Goal: Information Seeking & Learning: Learn about a topic

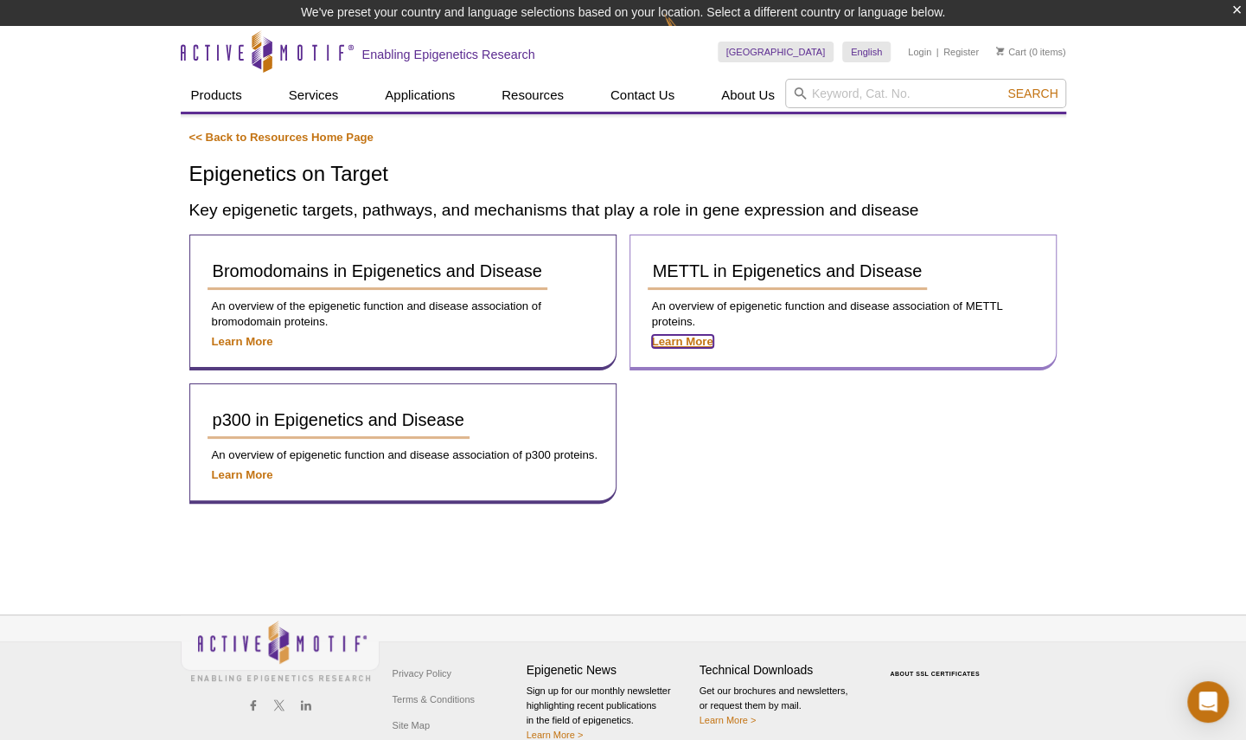
click at [678, 344] on strong "Learn More" at bounding box center [682, 341] width 61 height 13
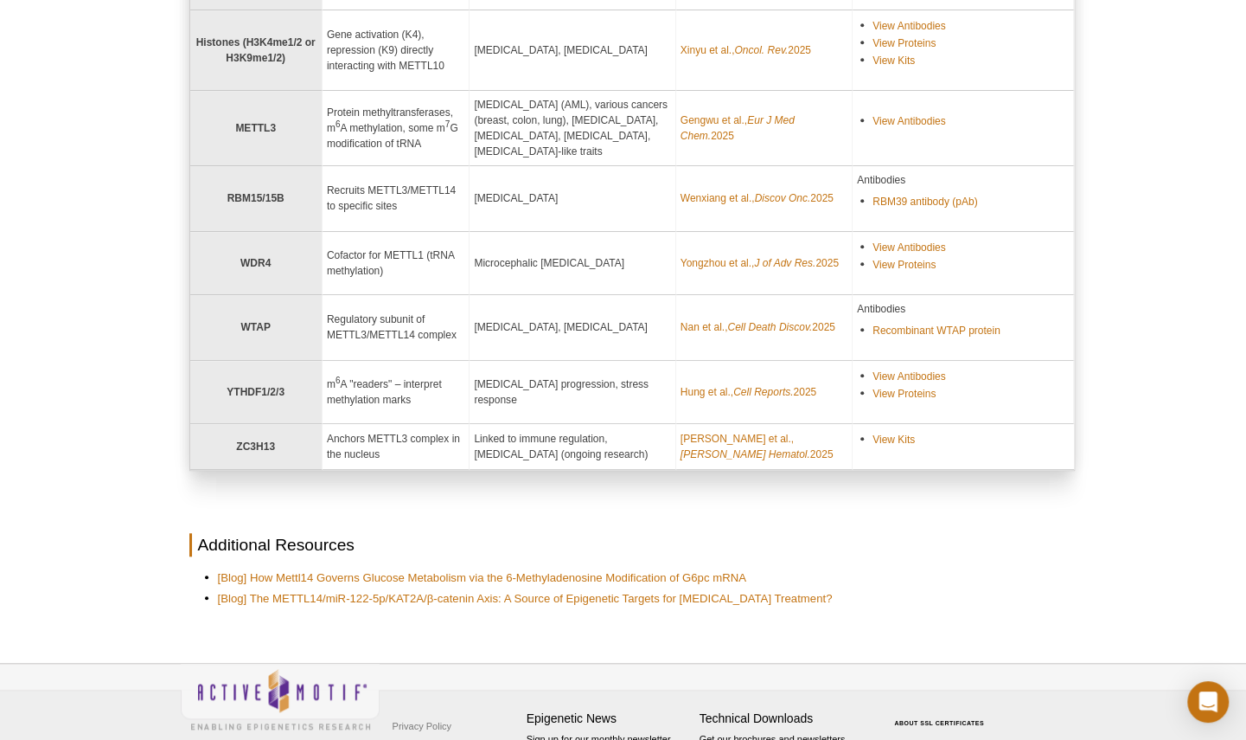
scroll to position [497, 0]
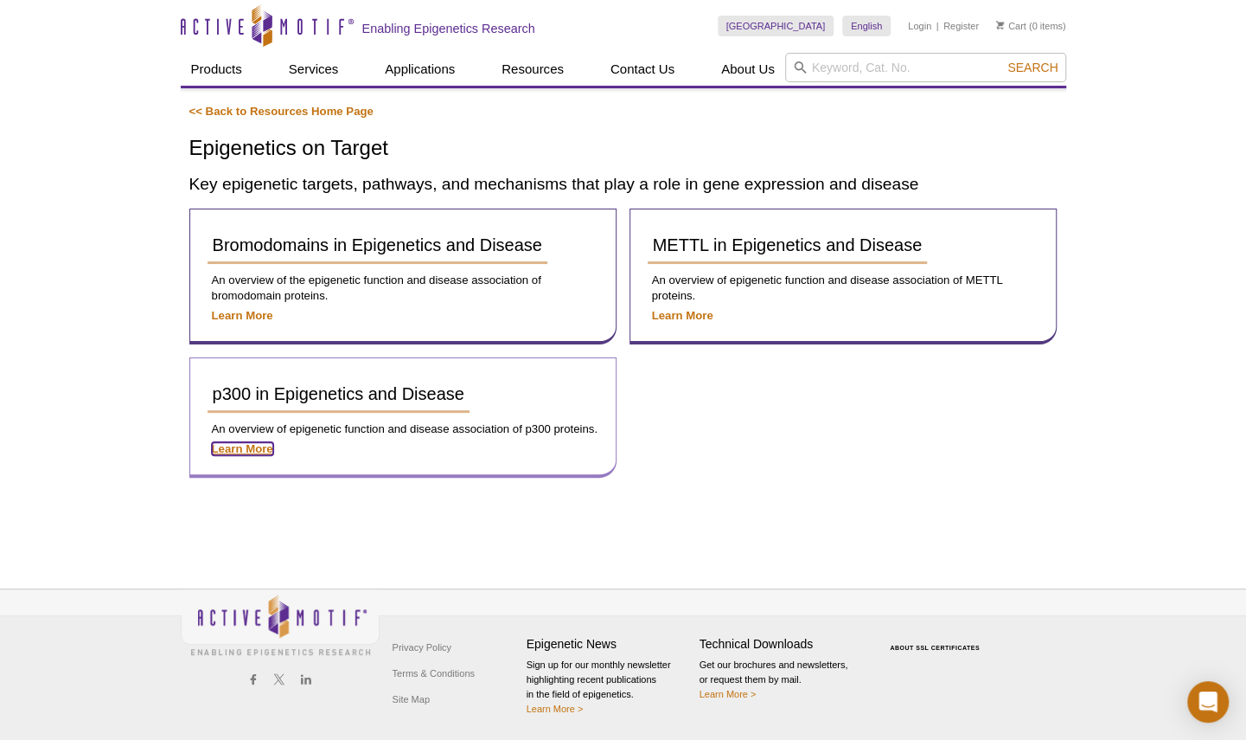
click at [248, 447] on strong "Learn More" at bounding box center [242, 448] width 61 height 13
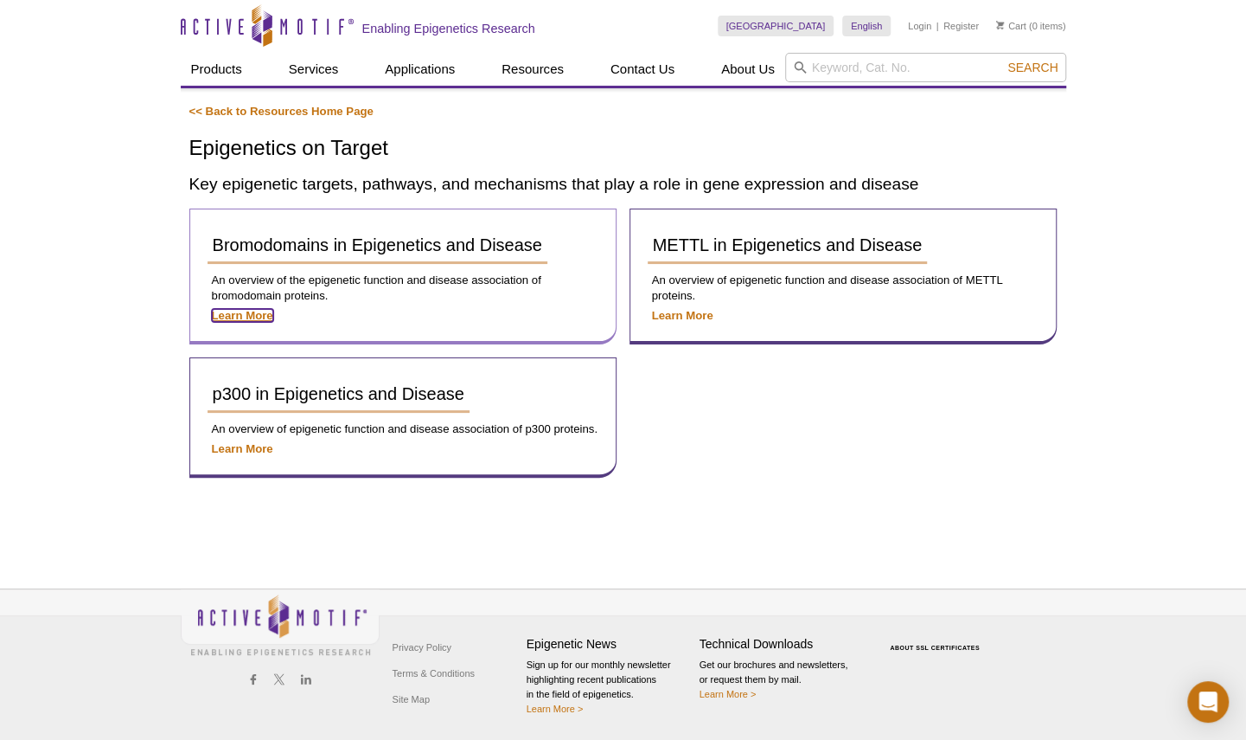
click at [232, 313] on strong "Learn More" at bounding box center [242, 315] width 61 height 13
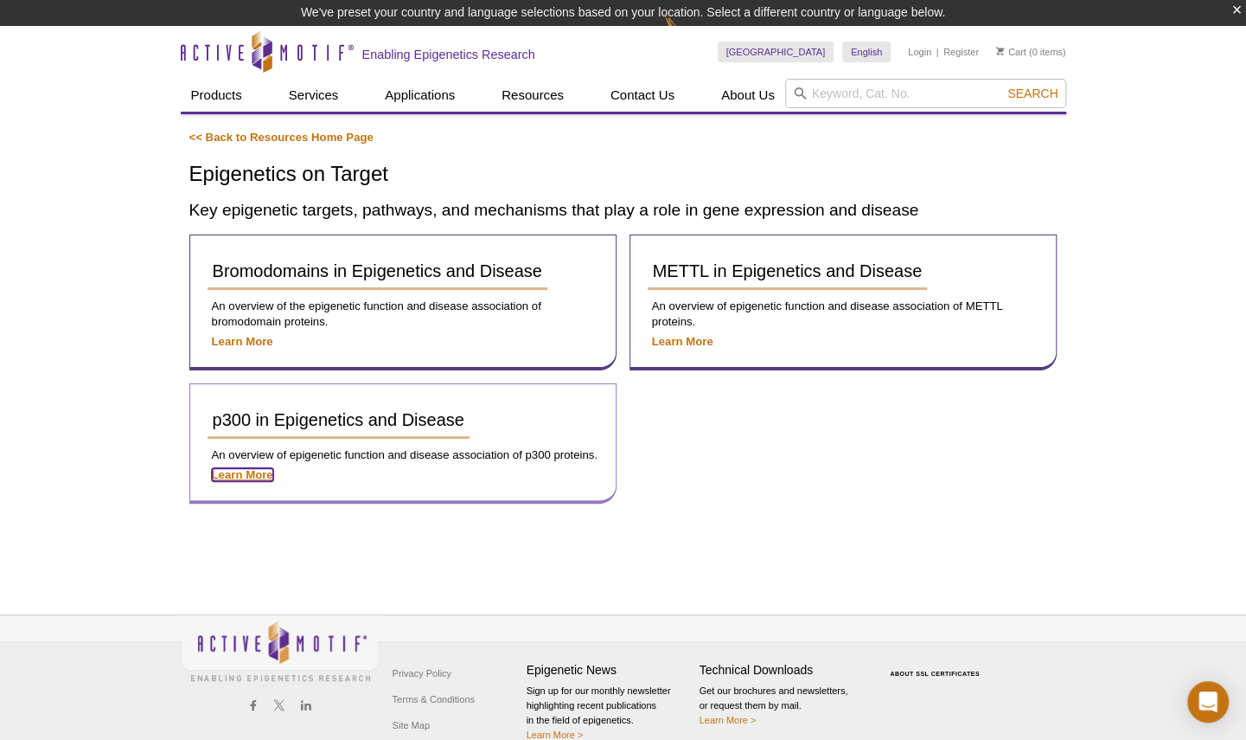
click at [240, 470] on strong "Learn More" at bounding box center [242, 474] width 61 height 13
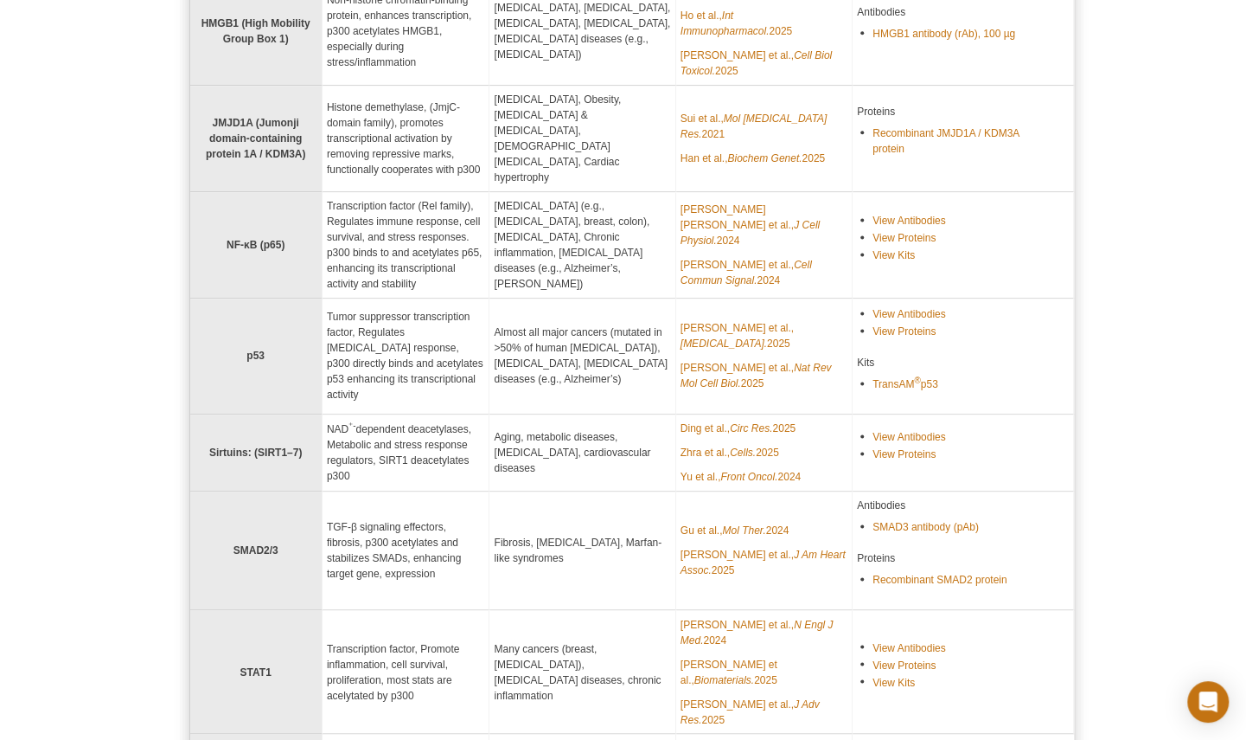
scroll to position [1323, 0]
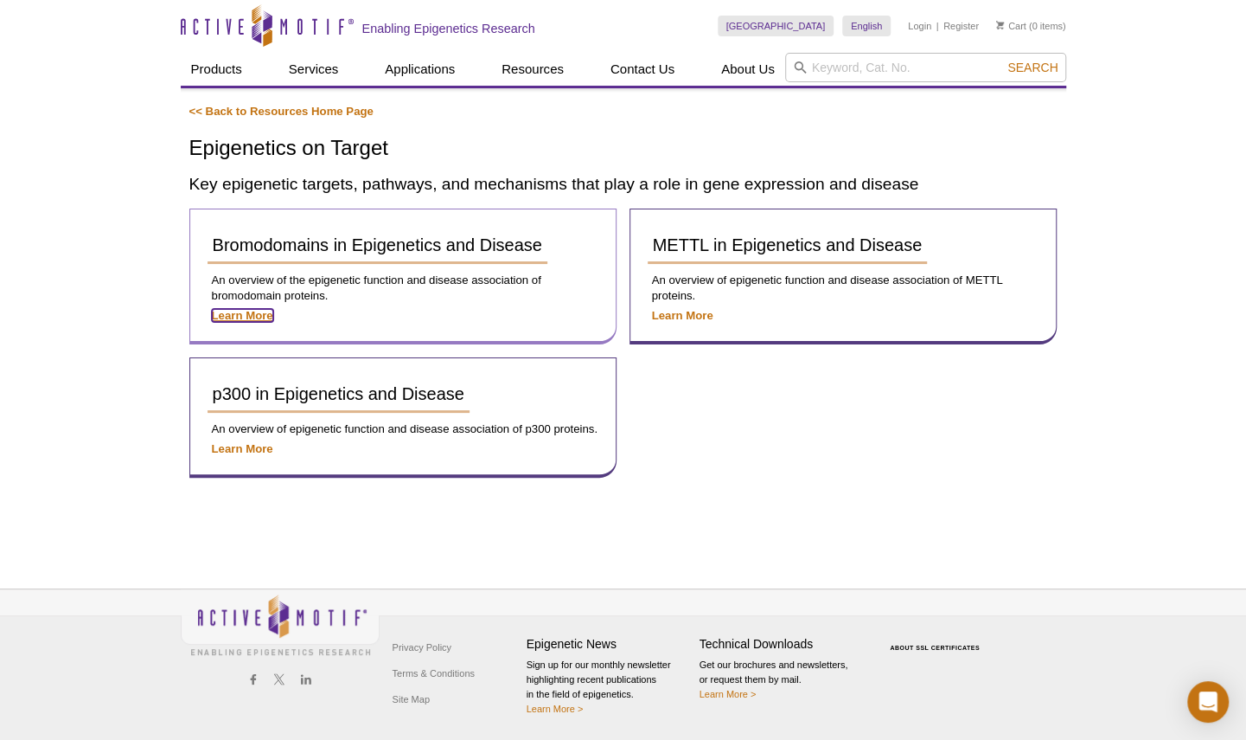
click at [246, 313] on strong "Learn More" at bounding box center [242, 315] width 61 height 13
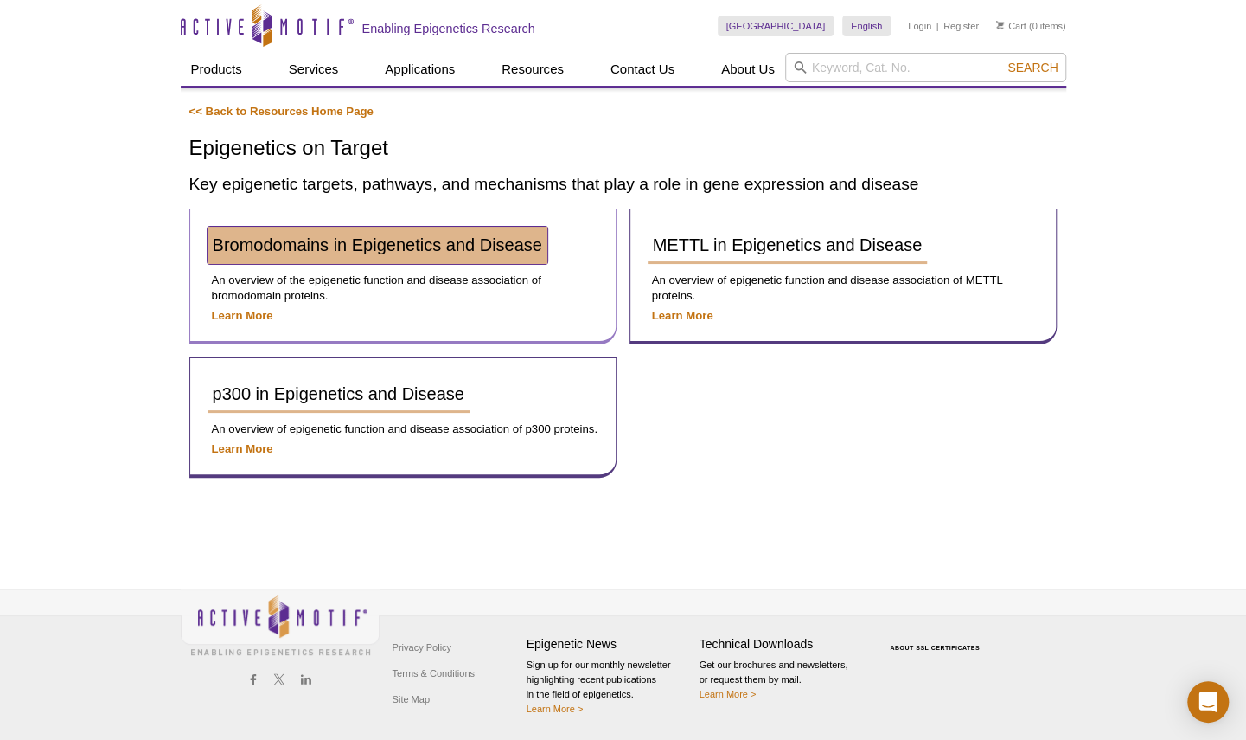
click at [374, 258] on link "Bromodomains in Epigenetics and Disease" at bounding box center [378, 245] width 340 height 37
